Goal: Task Accomplishment & Management: Manage account settings

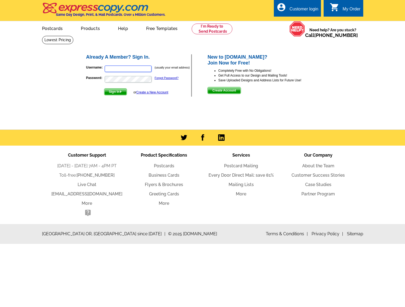
click at [139, 72] on input "Username:" at bounding box center [128, 69] width 47 height 6
click at [166, 47] on div "Already A Member? Sign In. Username: (usually your email address) Password: For…" at bounding box center [203, 75] width 256 height 65
type input "[PERSON_NAME][EMAIL_ADDRESS][DOMAIN_NAME]"
click at [119, 68] on input "[PERSON_NAME][EMAIL_ADDRESS][DOMAIN_NAME]" at bounding box center [128, 69] width 47 height 6
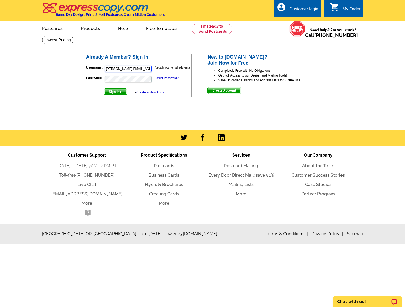
click at [119, 68] on input "[PERSON_NAME][EMAIL_ADDRESS][DOMAIN_NAME]" at bounding box center [128, 69] width 47 height 6
click at [116, 70] on input "Username:" at bounding box center [128, 69] width 47 height 6
click at [180, 47] on div "Already A Member? Sign In. Username: (usually your email address) Password: For…" at bounding box center [203, 75] width 256 height 65
click at [126, 66] on input "Username:" at bounding box center [128, 69] width 47 height 6
click at [117, 67] on input "Username:" at bounding box center [128, 69] width 47 height 6
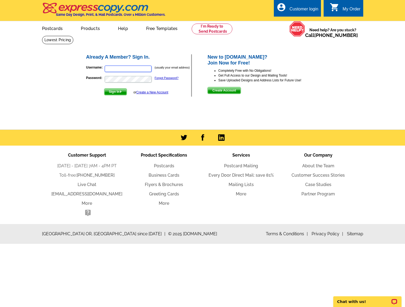
type input "[PERSON_NAME][EMAIL_ADDRESS][DOMAIN_NAME]"
click at [119, 91] on span "Sign In" at bounding box center [115, 92] width 22 height 6
